Goal: Information Seeking & Learning: Learn about a topic

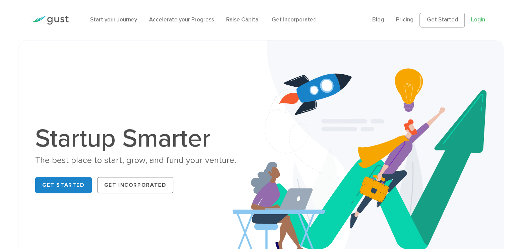
click at [481, 20] on link "Login" at bounding box center [478, 19] width 14 height 7
click at [127, 22] on link "Start your Journey" at bounding box center [113, 19] width 47 height 7
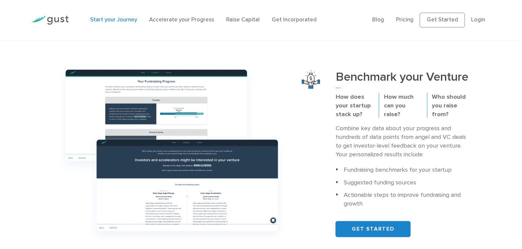
scroll to position [106, 0]
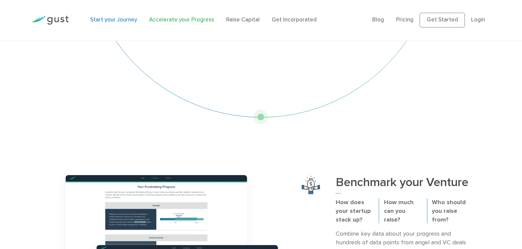
click at [157, 21] on link "Accelerate your Progress" at bounding box center [181, 19] width 65 height 7
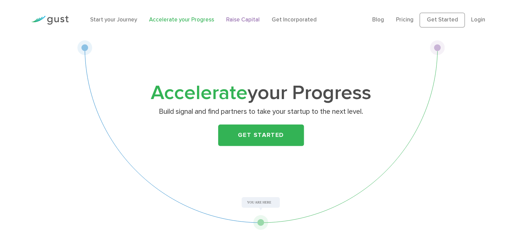
click at [237, 19] on link "Raise Capital" at bounding box center [243, 19] width 34 height 7
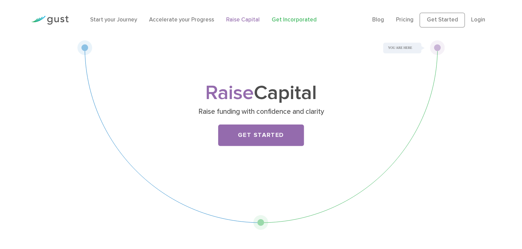
click at [276, 21] on link "Get Incorporated" at bounding box center [294, 19] width 45 height 7
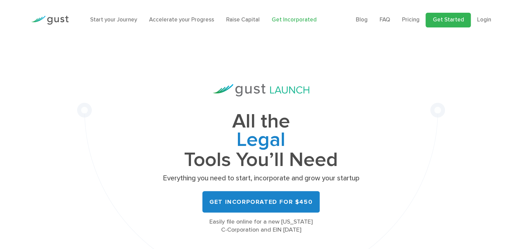
click at [445, 18] on link "Get Started" at bounding box center [448, 20] width 45 height 15
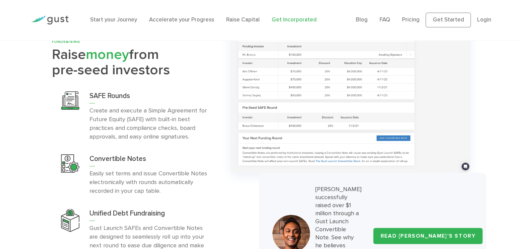
scroll to position [2041, 0]
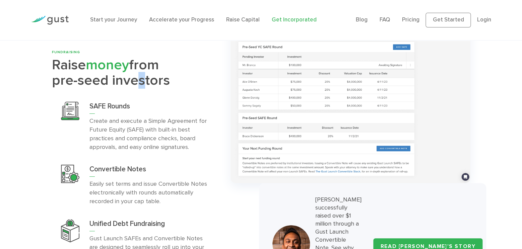
click at [134, 60] on h2 "Raise money from pre-seed investors" at bounding box center [136, 73] width 168 height 31
click at [45, 106] on div "FUNDRAISING Raise money from pre-seed investors SAFE Rounds Convertible Notes" at bounding box center [261, 163] width 522 height 284
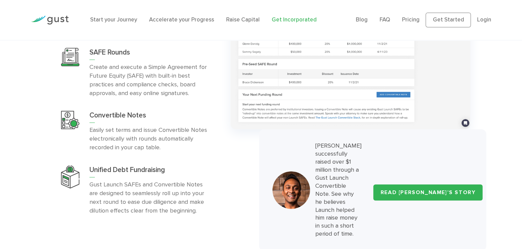
scroll to position [2111, 0]
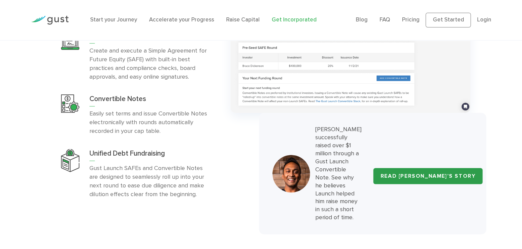
click at [428, 168] on link "READ ARJUN’S STORY" at bounding box center [427, 176] width 109 height 16
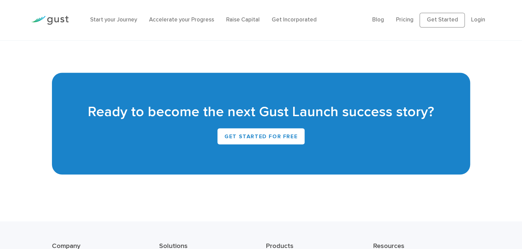
scroll to position [1533, 0]
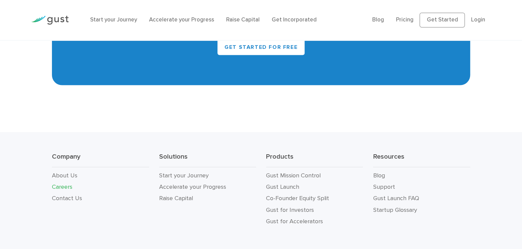
click at [65, 183] on link "Careers" at bounding box center [62, 186] width 20 height 7
click at [276, 206] on link "Gust for Investors" at bounding box center [290, 209] width 48 height 7
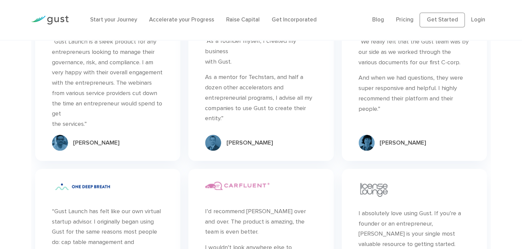
scroll to position [613, 0]
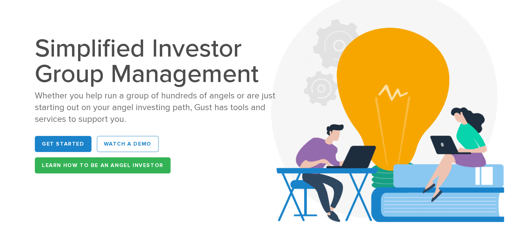
scroll to position [70, 0]
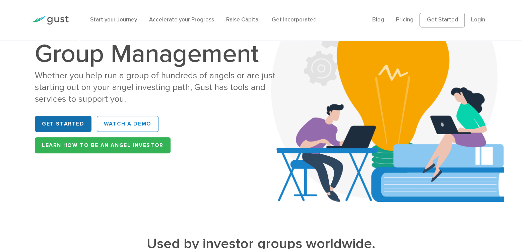
click at [67, 128] on link "Get Started" at bounding box center [63, 124] width 57 height 16
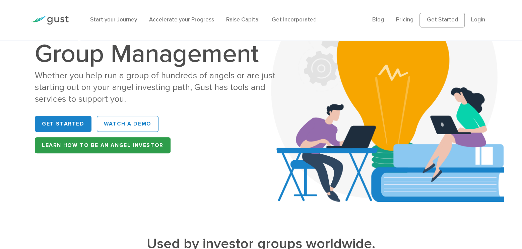
click at [108, 143] on link "Learn How to be an Angel Investor" at bounding box center [103, 145] width 136 height 16
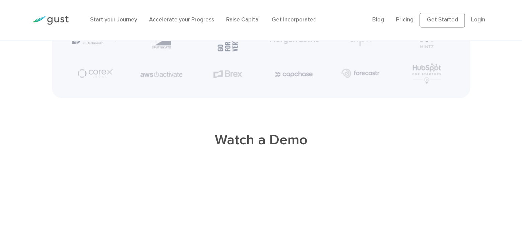
scroll to position [1407, 0]
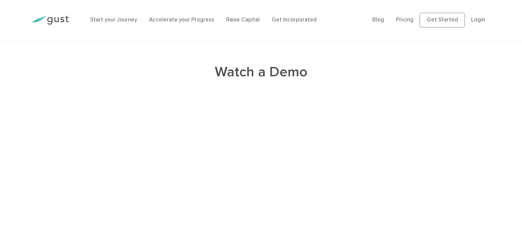
click at [255, 76] on h2 "Watch a Demo" at bounding box center [261, 72] width 334 height 17
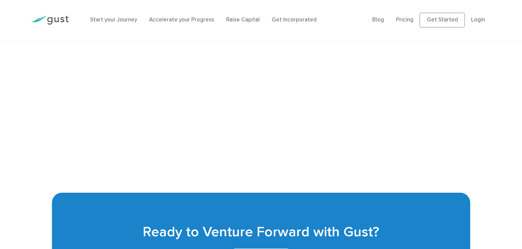
scroll to position [1654, 0]
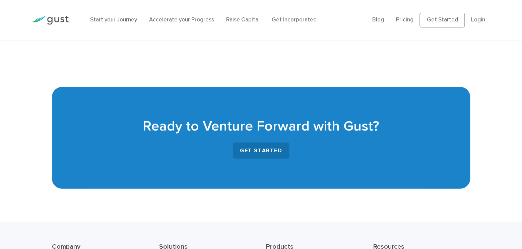
click at [255, 152] on link "GET STARTED" at bounding box center [261, 151] width 57 height 16
click at [279, 21] on link "Get Incorporated" at bounding box center [294, 19] width 45 height 7
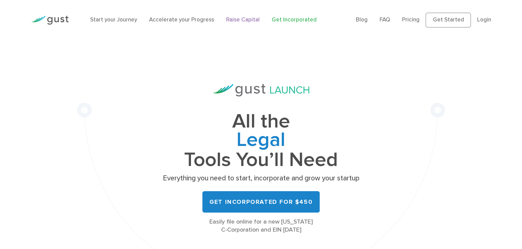
click at [248, 19] on link "Raise Capital" at bounding box center [243, 19] width 34 height 7
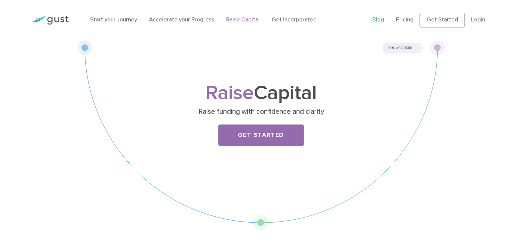
click at [381, 20] on link "Blog" at bounding box center [378, 19] width 12 height 7
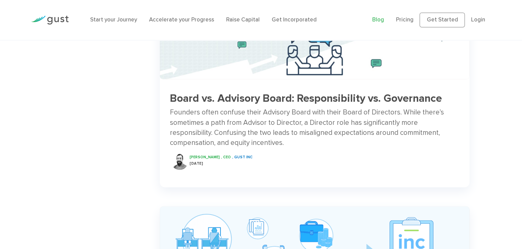
scroll to position [563, 0]
click at [95, 97] on div "Search Ready to launch your startup? can help." at bounding box center [100, 101] width 107 height 1115
click at [73, 170] on div "Search Ready to launch your startup? can help." at bounding box center [100, 101] width 107 height 1115
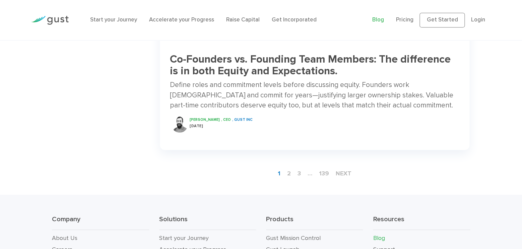
scroll to position [1055, 0]
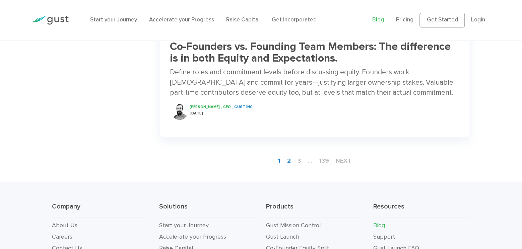
click at [289, 161] on link "2" at bounding box center [288, 161] width 9 height 12
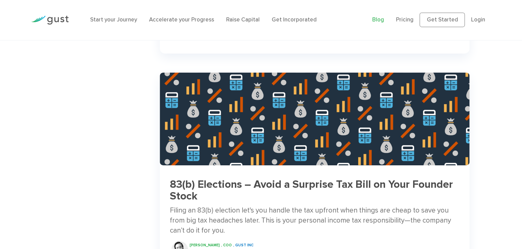
scroll to position [985, 0]
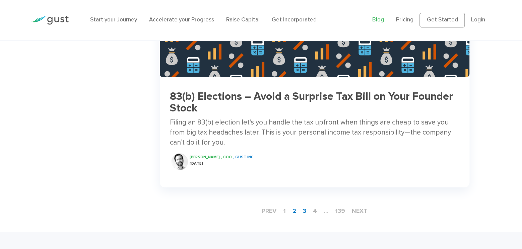
click at [307, 211] on link "3" at bounding box center [304, 211] width 9 height 12
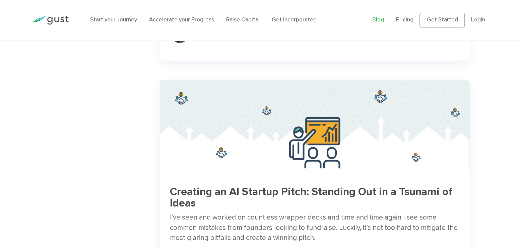
scroll to position [1020, 0]
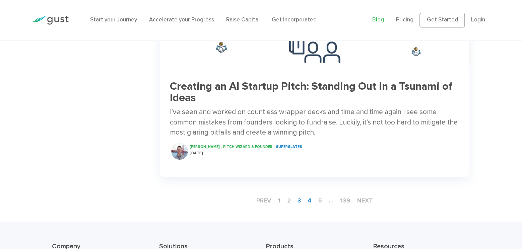
click at [311, 202] on link "4" at bounding box center [309, 201] width 9 height 12
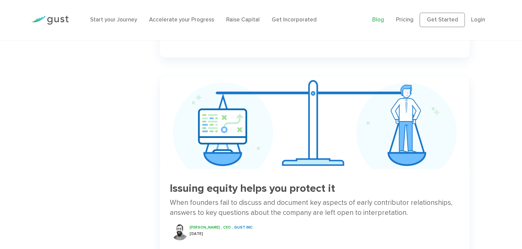
scroll to position [1020, 0]
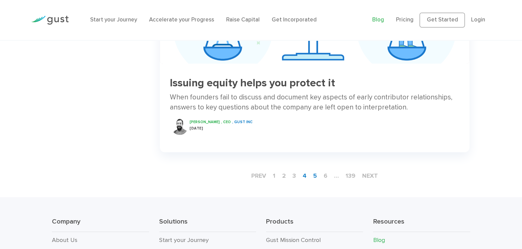
click at [316, 178] on link "5" at bounding box center [315, 176] width 9 height 12
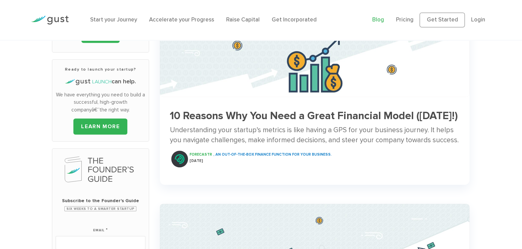
scroll to position [106, 0]
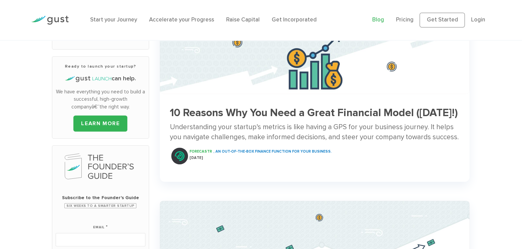
click at [257, 114] on h3 "10 Reasons Why You Need a Great Financial Model ([DATE]!)" at bounding box center [315, 113] width 290 height 12
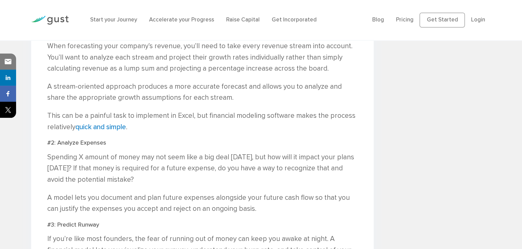
scroll to position [1231, 0]
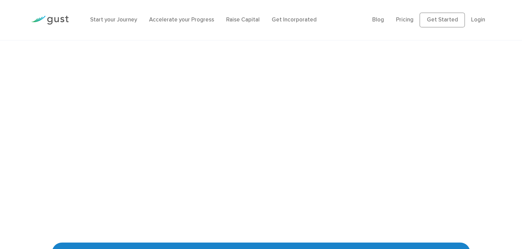
scroll to position [1478, 0]
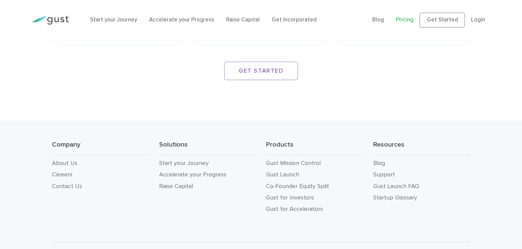
scroll to position [1205, 0]
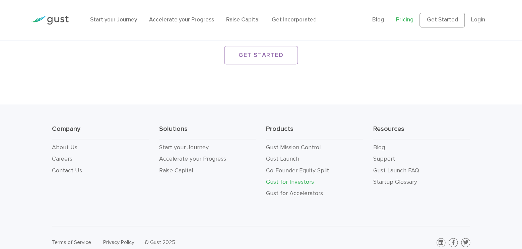
click at [293, 179] on link "Gust for Investors" at bounding box center [290, 182] width 48 height 7
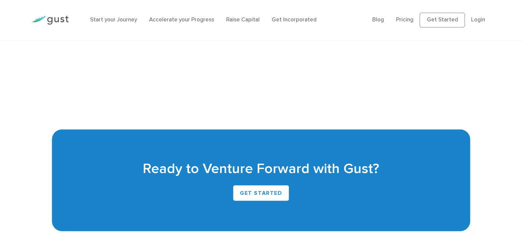
scroll to position [1618, 0]
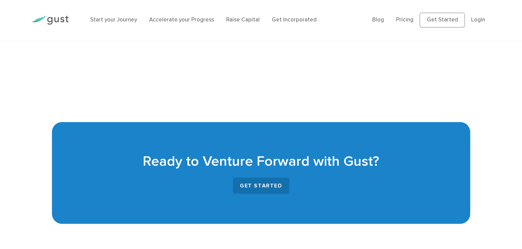
click at [261, 187] on link "GET STARTED" at bounding box center [261, 186] width 57 height 16
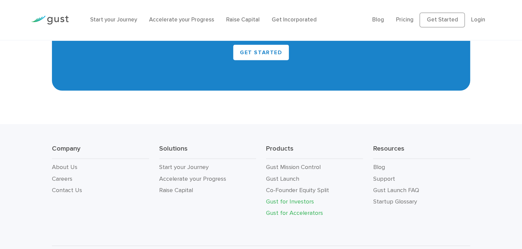
scroll to position [1781, 0]
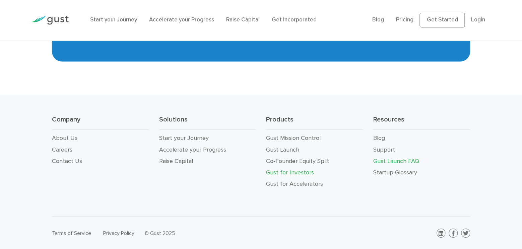
click at [379, 161] on link "Gust Launch FAQ" at bounding box center [396, 161] width 46 height 7
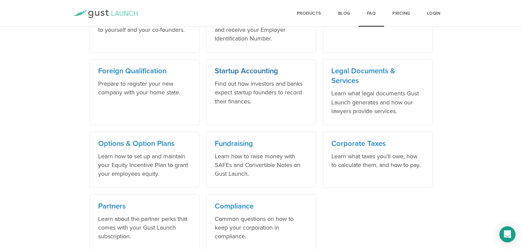
scroll to position [422, 0]
